Goal: Check status

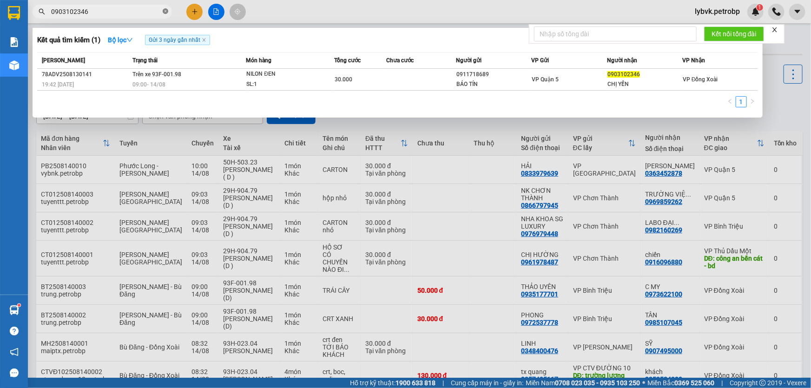
click at [164, 9] on icon "close-circle" at bounding box center [166, 11] width 6 height 6
click at [139, 13] on input "text" at bounding box center [106, 12] width 110 height 10
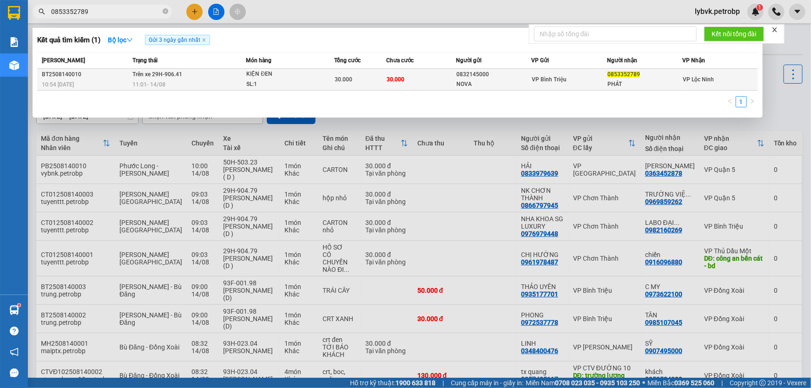
type input "0853352789"
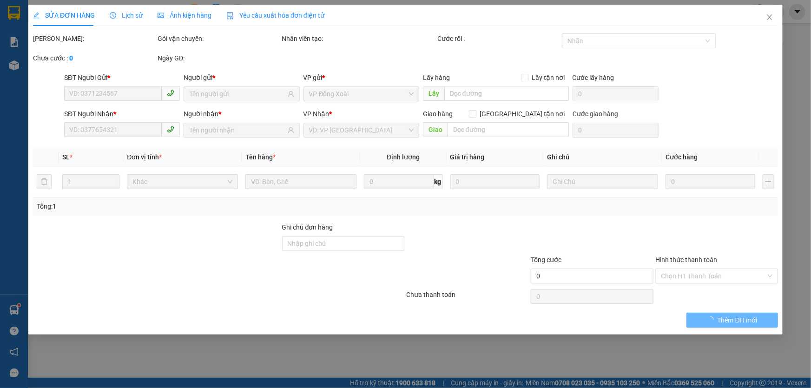
type input "0832145000"
type input "NOVA"
type input "0853352789"
type input "PHÁT"
type input "30.000"
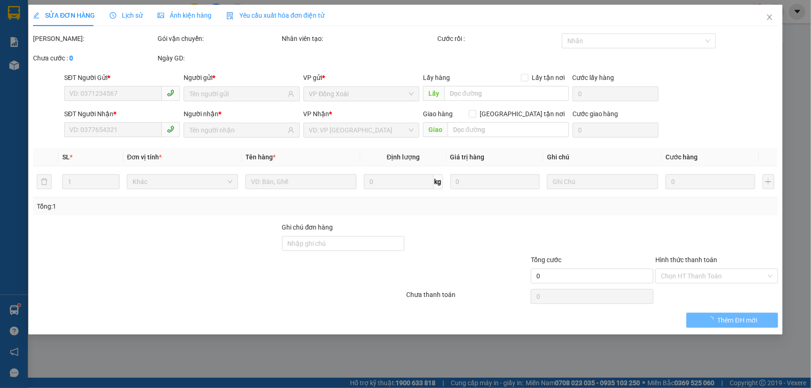
type input "30.000"
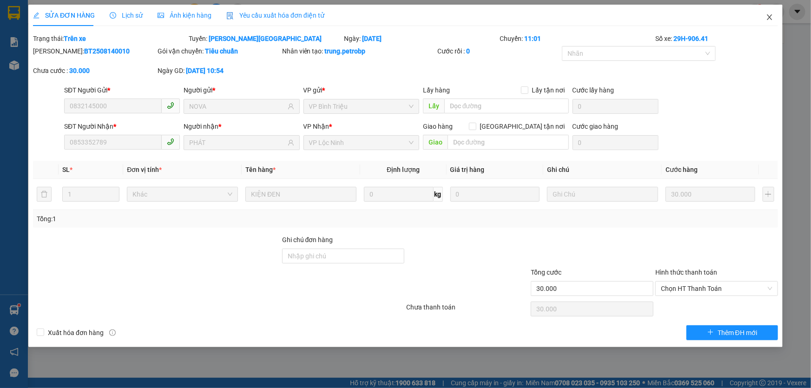
click at [769, 19] on icon "close" at bounding box center [769, 17] width 5 height 6
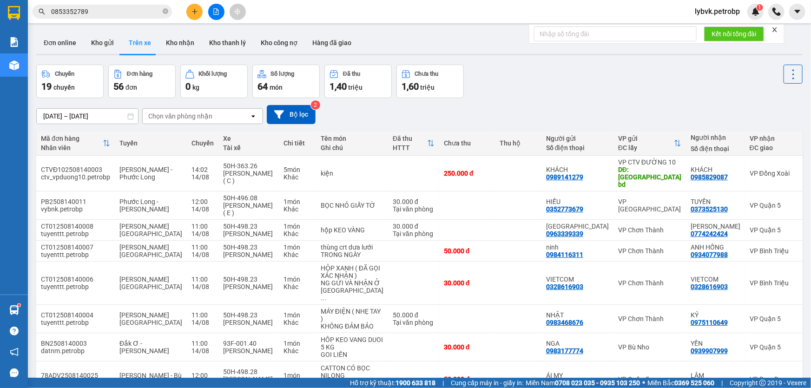
click at [128, 15] on input "0853352789" at bounding box center [106, 12] width 110 height 10
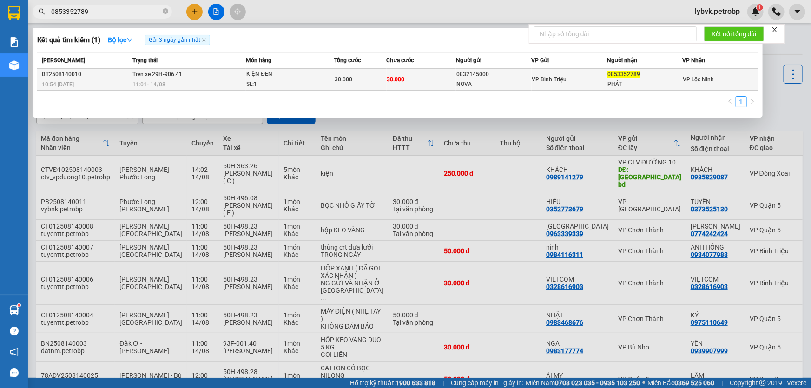
click at [259, 73] on div "KIỆN ĐEN" at bounding box center [281, 74] width 70 height 10
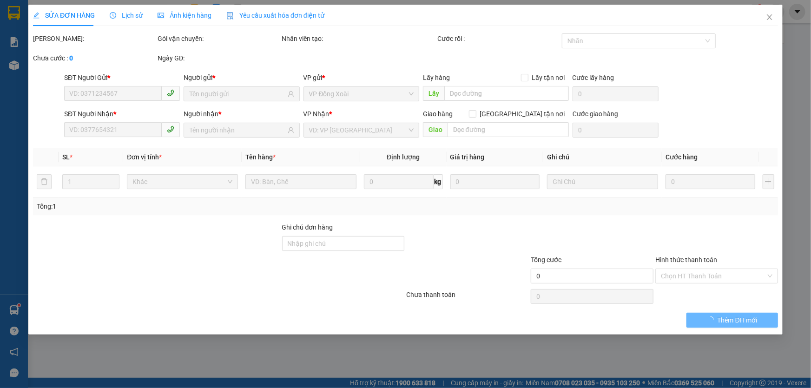
type input "0832145000"
type input "NOVA"
type input "0853352789"
type input "PHÁT"
type input "30.000"
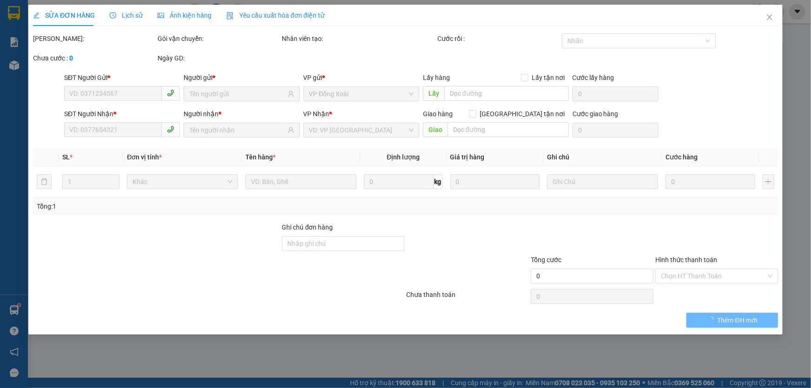
type input "30.000"
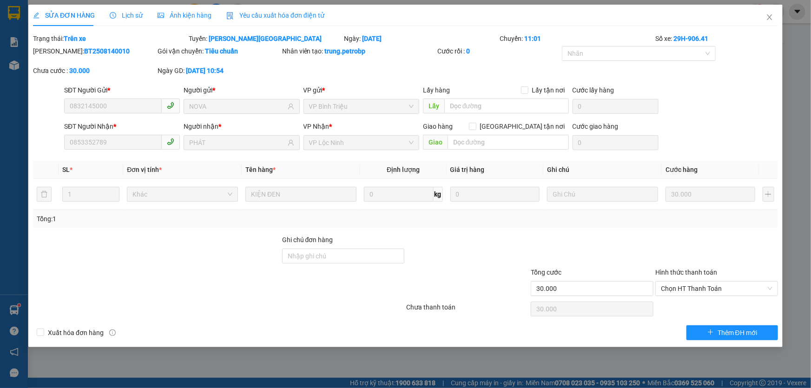
click at [141, 21] on div "SỬA ĐƠN HÀNG Lịch sử Ảnh kiện hàng Yêu cầu xuất hóa đơn điện tử" at bounding box center [178, 15] width 291 height 21
click at [135, 18] on span "Lịch sử" at bounding box center [126, 15] width 33 height 7
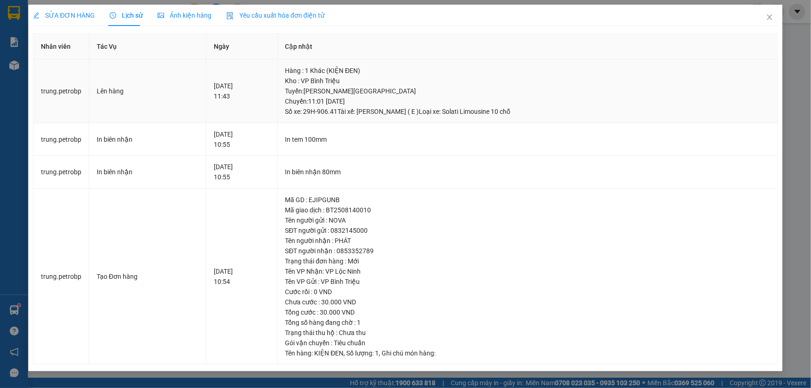
drag, startPoint x: 356, startPoint y: 112, endPoint x: 323, endPoint y: 113, distance: 33.1
click at [323, 113] on div "Tuyến : [PERSON_NAME][GEOGRAPHIC_DATA]: 11:01 [DATE] Số xe: 29H-906.41 Tài xế: …" at bounding box center [527, 101] width 485 height 31
copy div "29H-906.41"
click at [768, 16] on icon "close" at bounding box center [769, 17] width 5 height 6
